Goal: Task Accomplishment & Management: Use online tool/utility

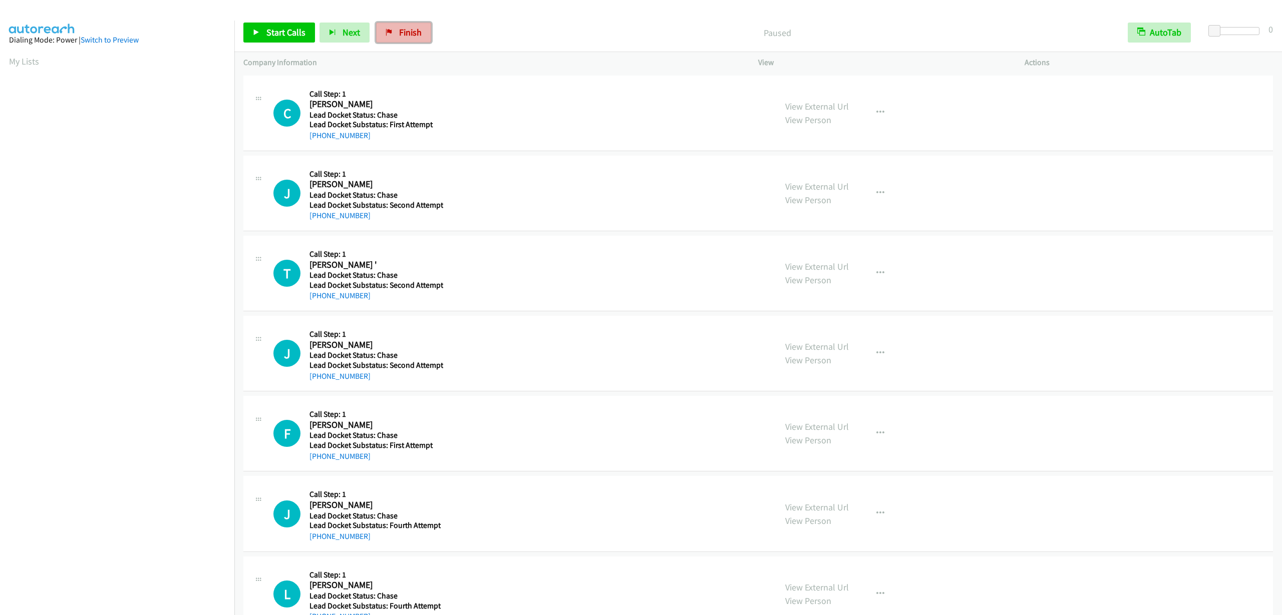
click at [411, 31] on span "Finish" at bounding box center [410, 33] width 23 height 12
click at [389, 36] on link "Finish" at bounding box center [403, 33] width 55 height 20
click at [878, 113] on icon "button" at bounding box center [880, 113] width 8 height 8
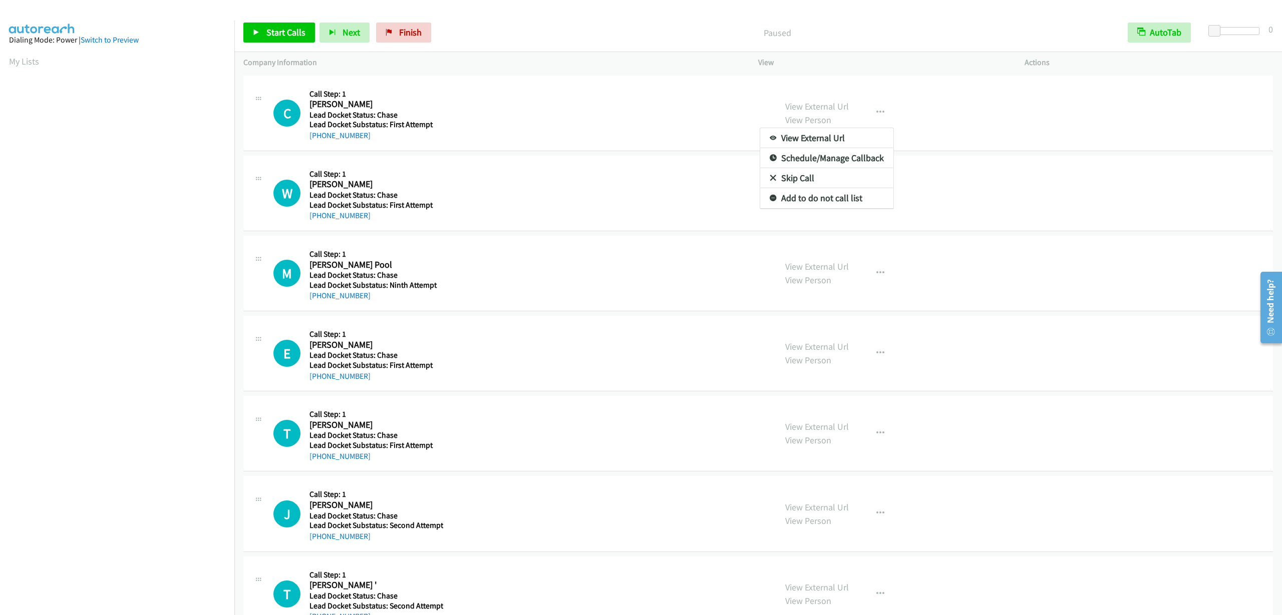
click at [539, 155] on div at bounding box center [641, 307] width 1282 height 615
drag, startPoint x: 393, startPoint y: 32, endPoint x: 671, endPoint y: 169, distance: 310.2
click at [393, 32] on link "Finish" at bounding box center [403, 33] width 55 height 20
